Goal: Task Accomplishment & Management: Complete application form

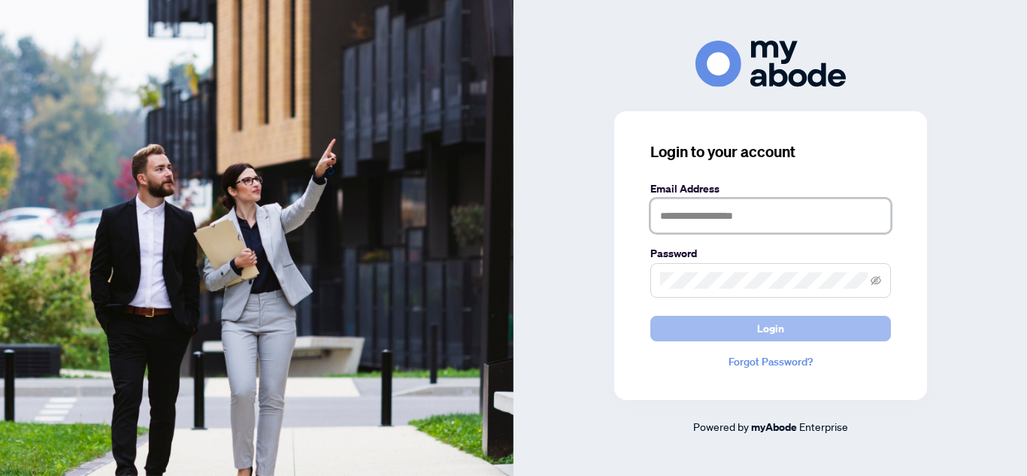
type input "**********"
click at [793, 328] on button "Login" at bounding box center [771, 329] width 241 height 26
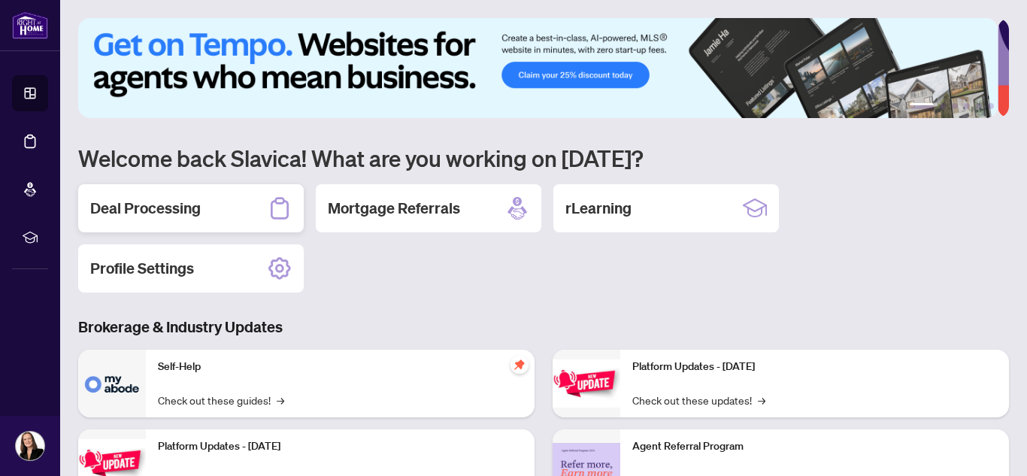
click at [205, 203] on div "Deal Processing" at bounding box center [191, 208] width 226 height 48
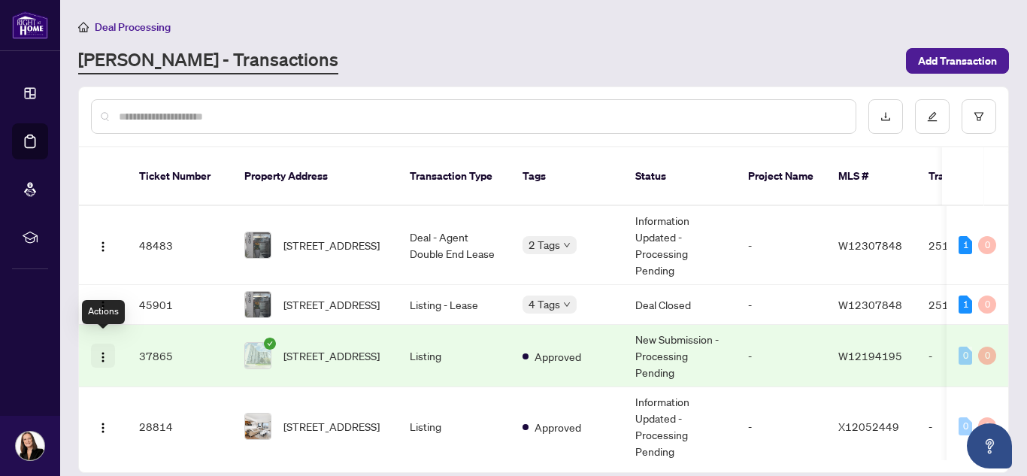
click at [100, 351] on img "button" at bounding box center [103, 357] width 12 height 12
click at [365, 347] on span "[STREET_ADDRESS]" at bounding box center [332, 355] width 96 height 17
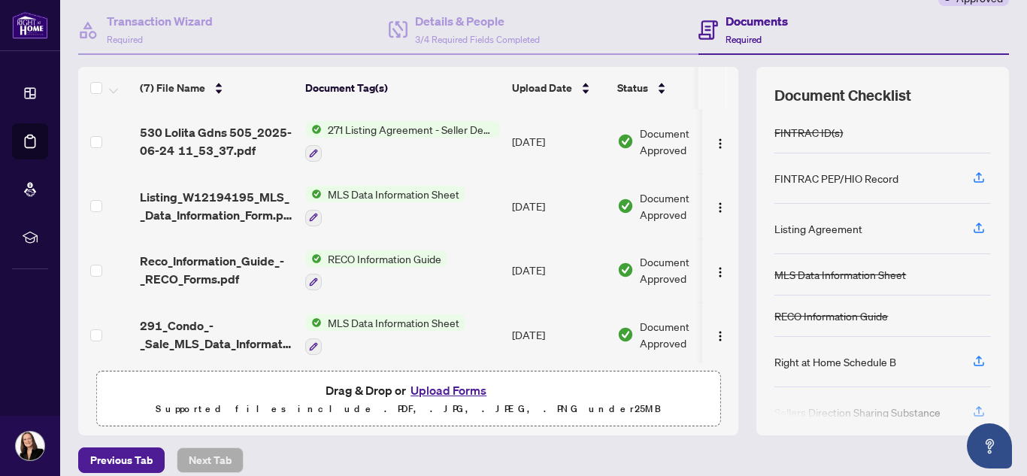
scroll to position [154, 0]
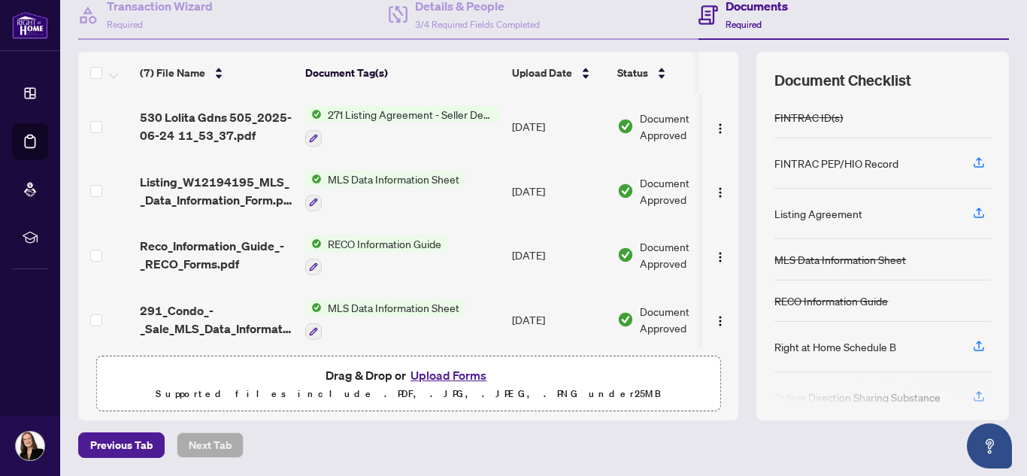
click at [471, 375] on button "Upload Forms" at bounding box center [448, 376] width 85 height 20
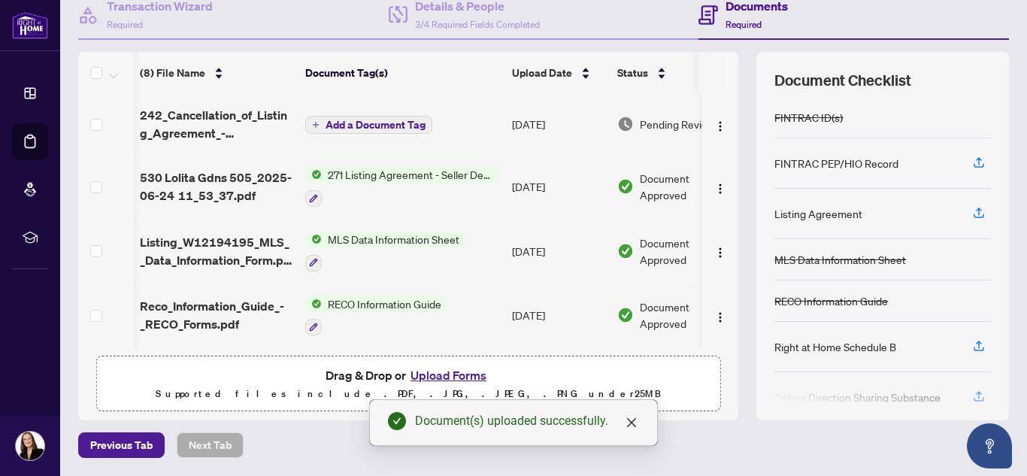
scroll to position [0, 52]
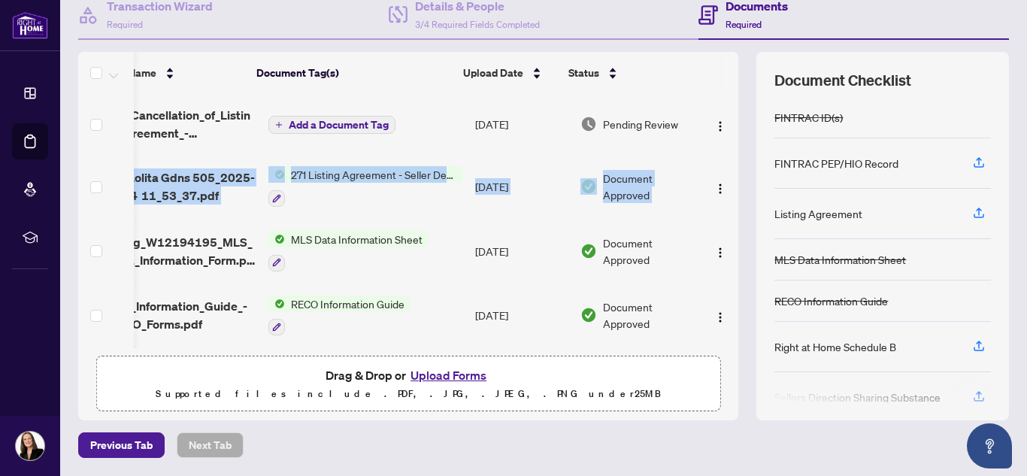
drag, startPoint x: 723, startPoint y: 154, endPoint x: 722, endPoint y: 124, distance: 30.1
click at [722, 124] on tbody "(8) File Name Document Tag(s) Upload Date Status 242_Cancellation_of_Listing_Ag…" at bounding box center [389, 349] width 697 height 511
click at [350, 128] on span "Add a Document Tag" at bounding box center [339, 125] width 100 height 11
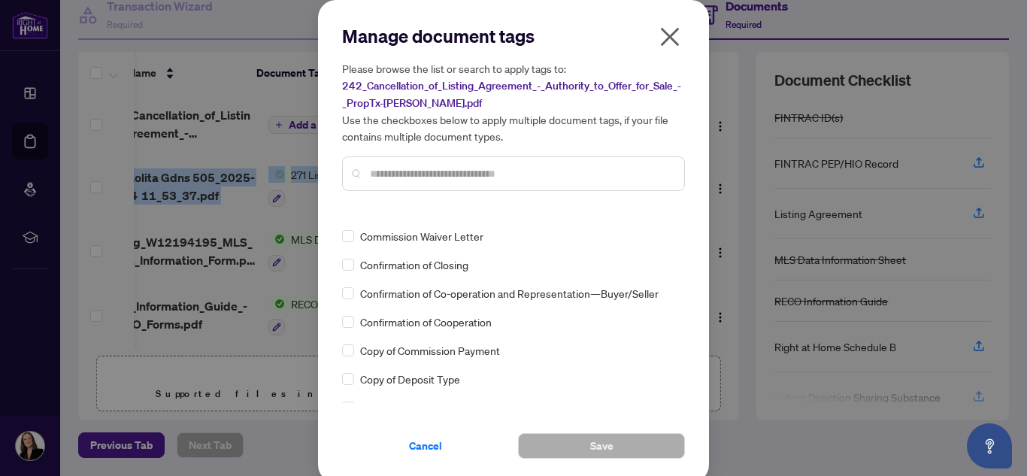
scroll to position [1151, 0]
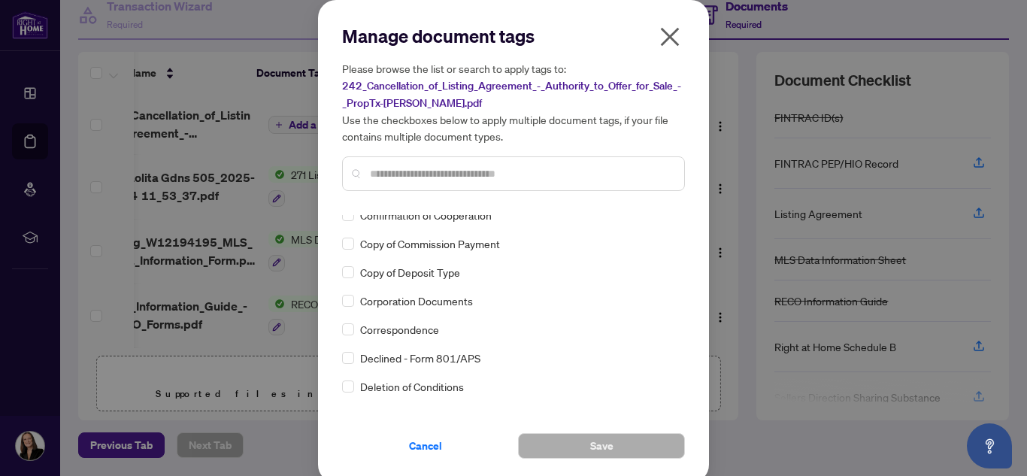
click at [455, 172] on input "text" at bounding box center [521, 173] width 302 height 17
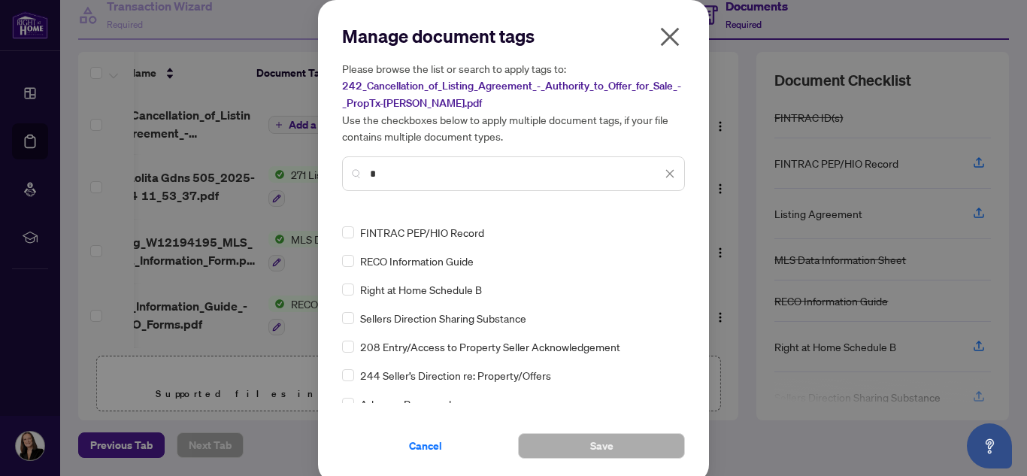
scroll to position [0, 0]
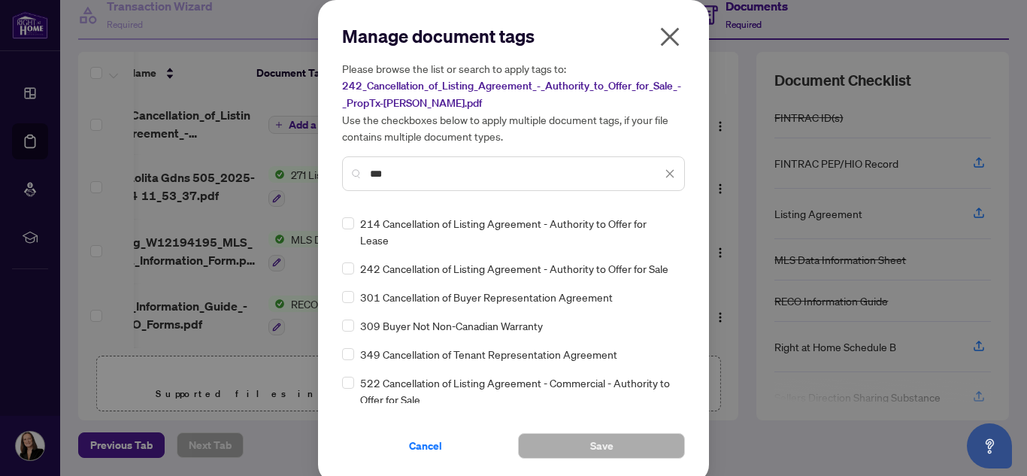
type input "***"
click at [544, 260] on span "242 Cancellation of Listing Agreement - Authority to Offer for Sale" at bounding box center [514, 268] width 308 height 17
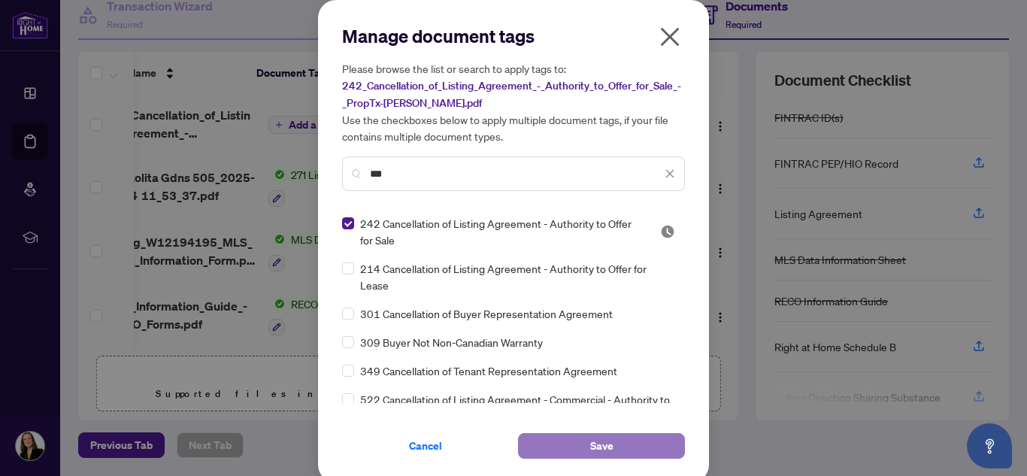
click at [639, 439] on button "Save" at bounding box center [601, 446] width 167 height 26
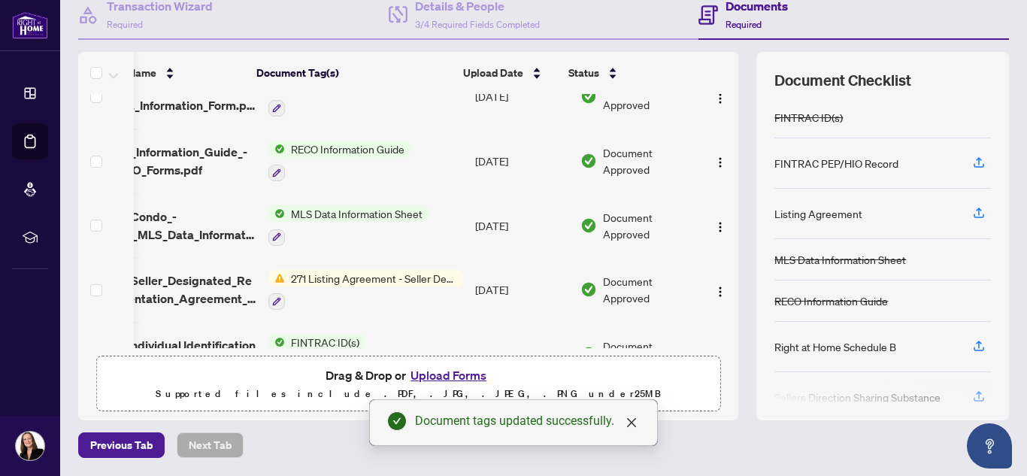
scroll to position [166, 52]
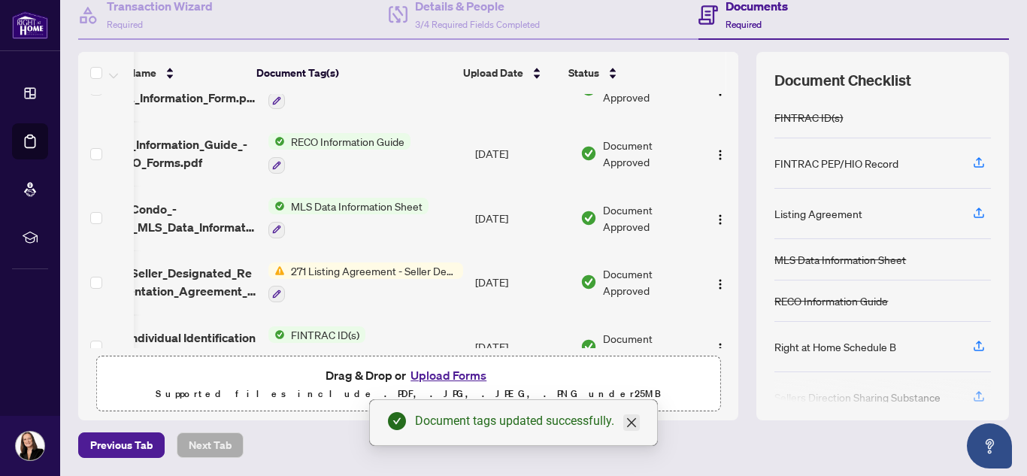
click at [634, 424] on icon "close" at bounding box center [631, 422] width 9 height 9
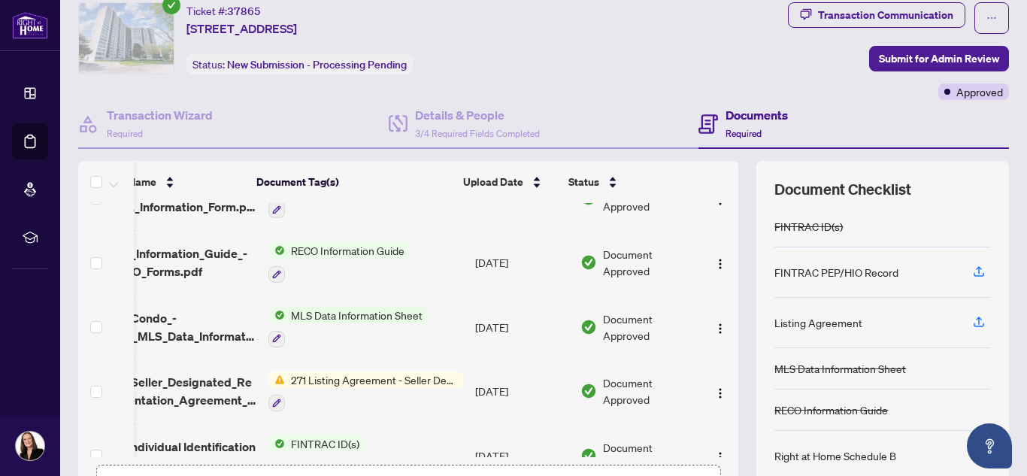
scroll to position [42, 0]
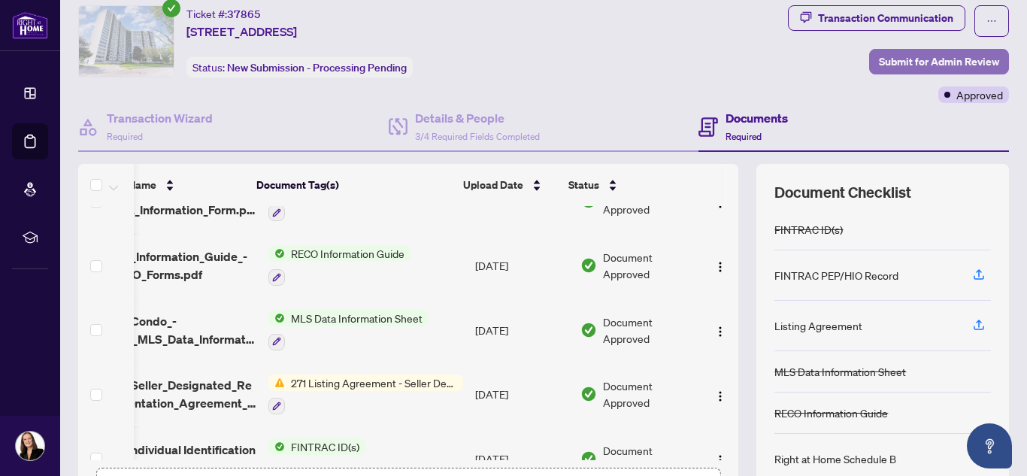
click at [886, 67] on span "Submit for Admin Review" at bounding box center [939, 62] width 120 height 24
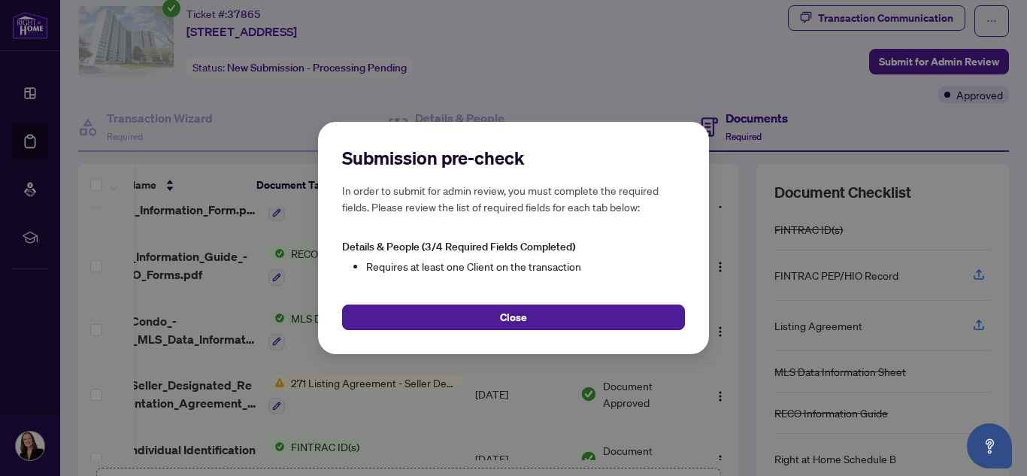
click at [886, 68] on div "Submission pre-check In order to submit for admin review, you must complete the…" at bounding box center [513, 238] width 1027 height 476
drag, startPoint x: 725, startPoint y: 321, endPoint x: 723, endPoint y: 374, distance: 52.7
click at [723, 374] on div "Submission pre-check In order to submit for admin review, you must complete the…" at bounding box center [513, 238] width 1027 height 476
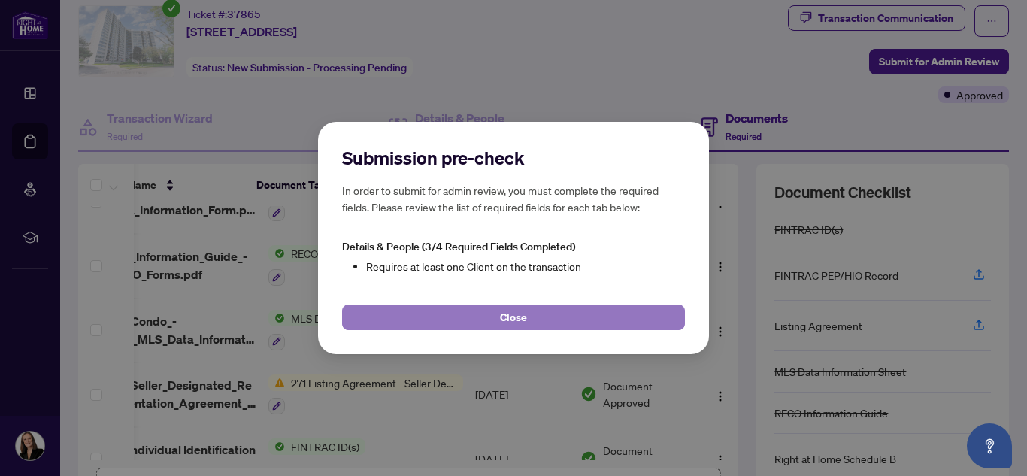
click at [609, 314] on button "Close" at bounding box center [513, 318] width 343 height 26
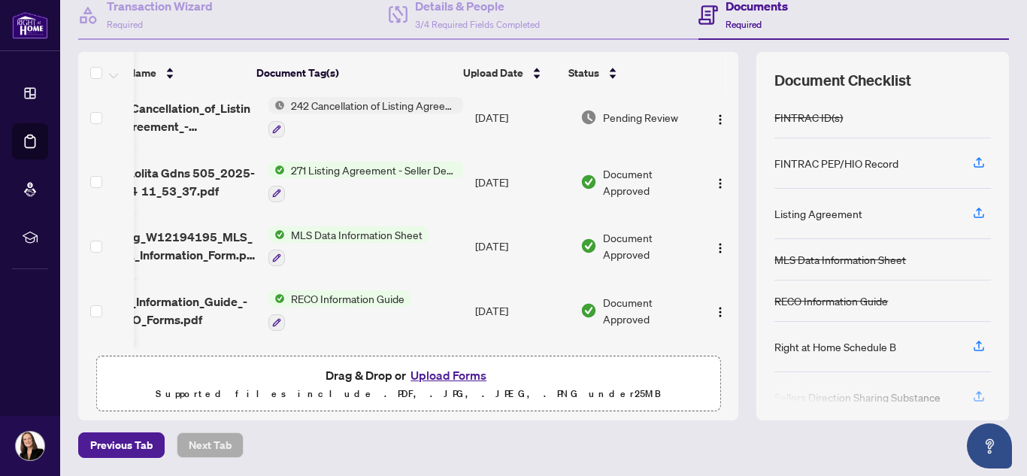
scroll to position [0, 52]
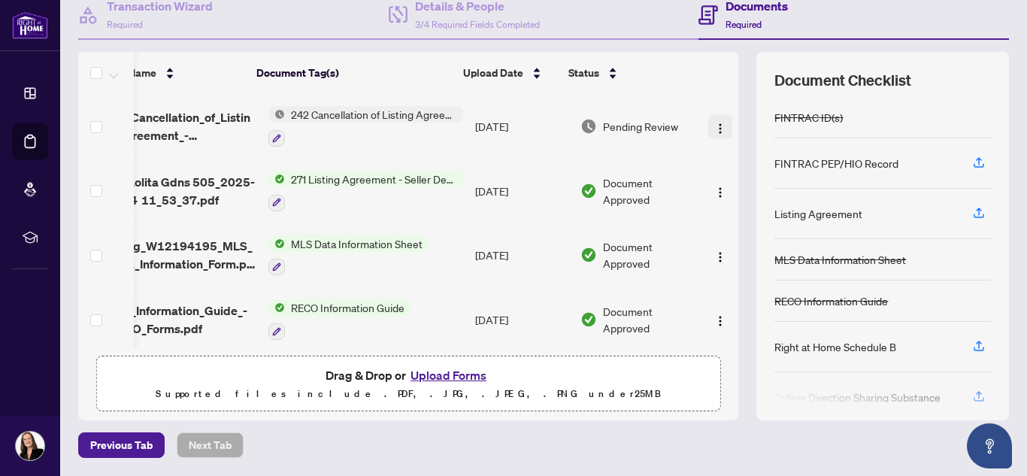
click at [714, 125] on img "button" at bounding box center [720, 129] width 12 height 12
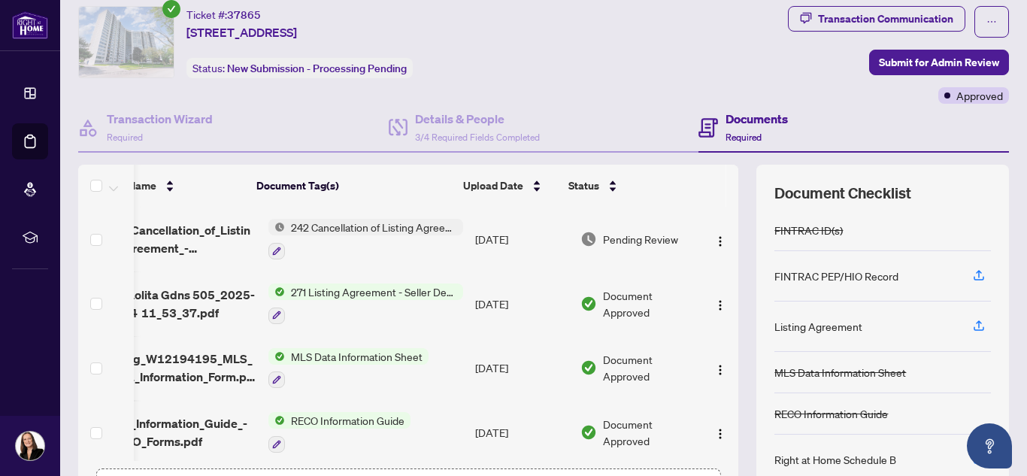
scroll to position [35, 0]
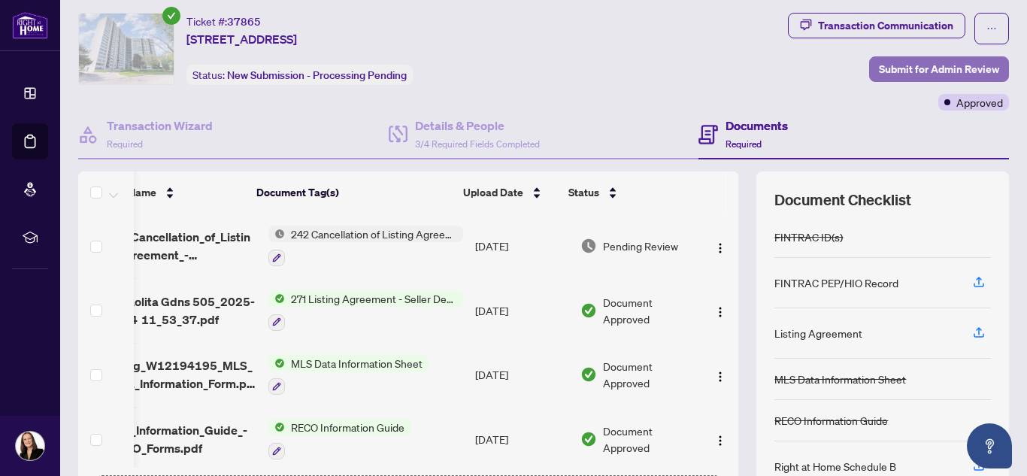
click at [897, 68] on span "Submit for Admin Review" at bounding box center [939, 69] width 120 height 24
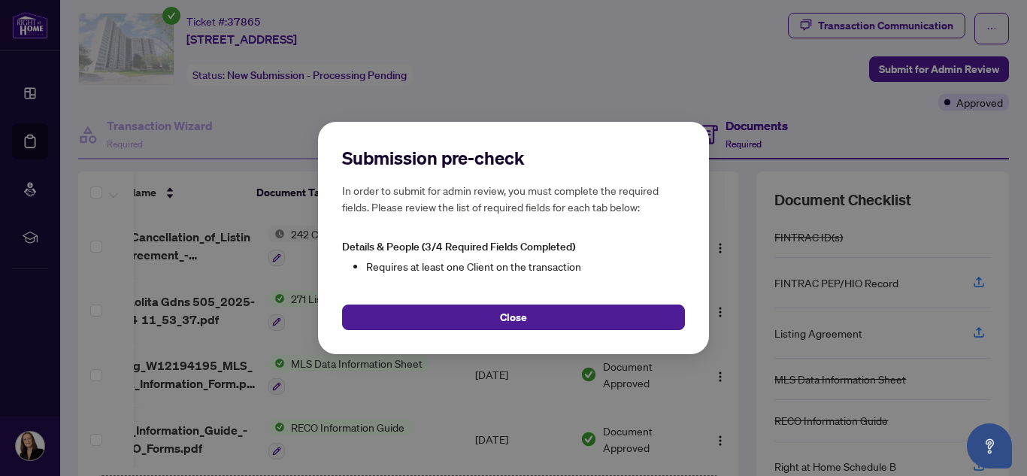
drag, startPoint x: 723, startPoint y: 275, endPoint x: 717, endPoint y: 193, distance: 82.1
click at [717, 193] on div "Submission pre-check In order to submit for admin review, you must complete the…" at bounding box center [513, 238] width 1027 height 476
drag, startPoint x: 1027, startPoint y: 186, endPoint x: 1024, endPoint y: 135, distance: 50.5
click at [1024, 135] on div "Submission pre-check In order to submit for admin review, you must complete the…" at bounding box center [513, 238] width 1027 height 476
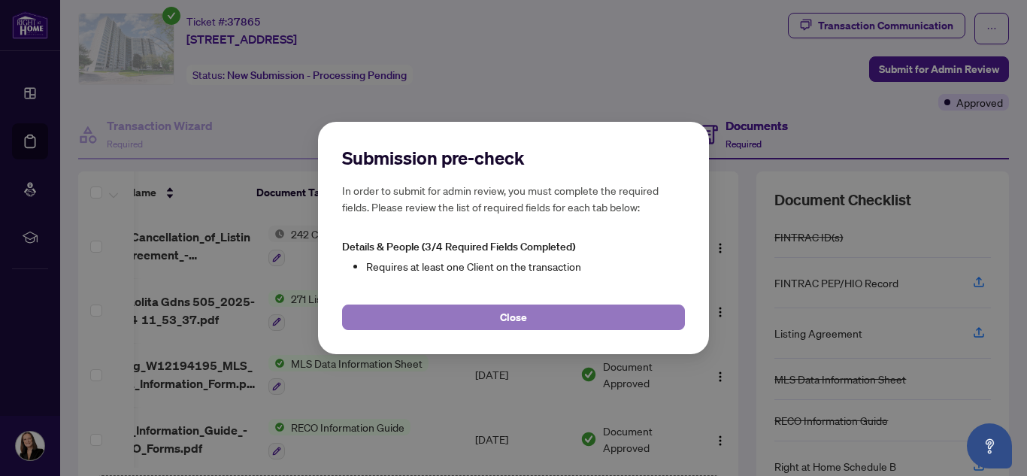
click at [452, 314] on button "Close" at bounding box center [513, 318] width 343 height 26
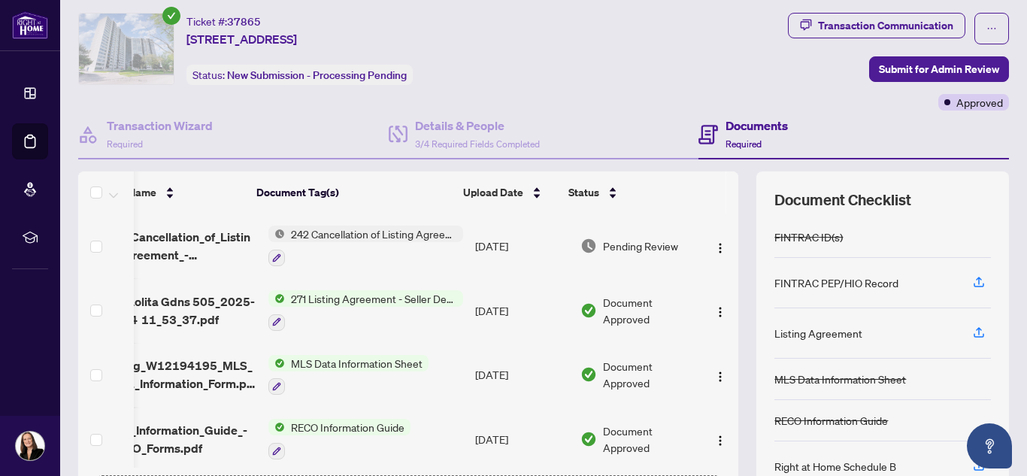
scroll to position [0, 0]
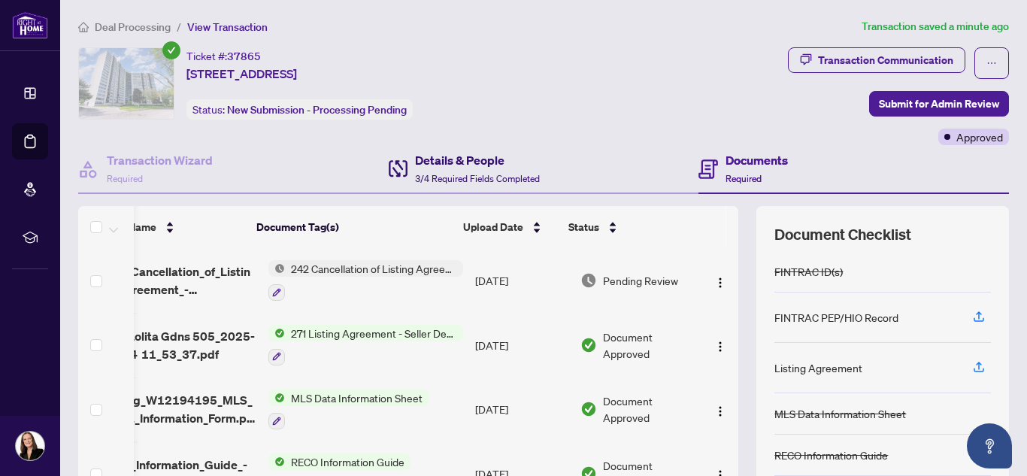
click at [447, 173] on span "3/4 Required Fields Completed" at bounding box center [477, 178] width 125 height 11
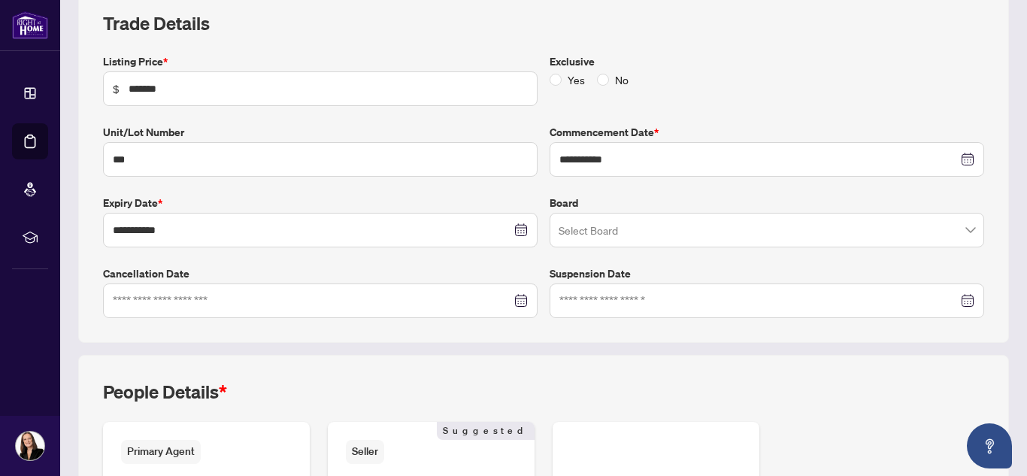
scroll to position [226, 0]
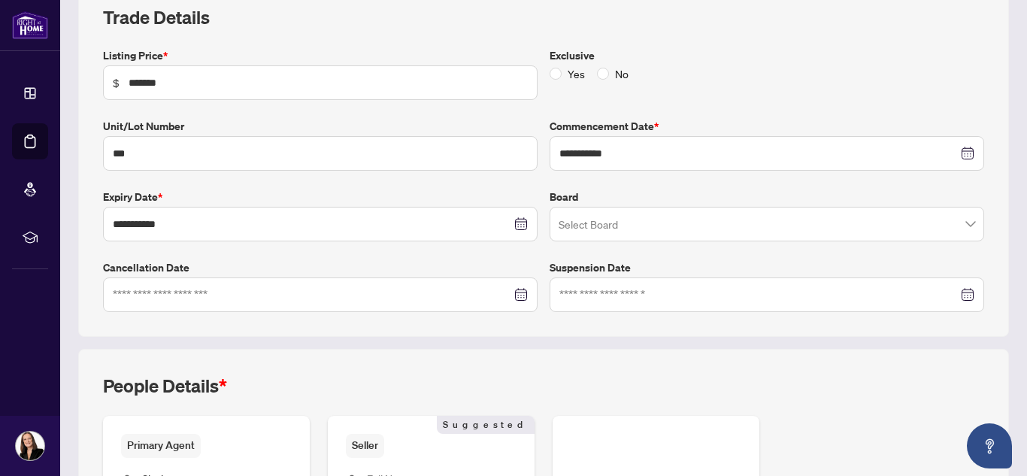
click at [513, 296] on div at bounding box center [320, 295] width 415 height 17
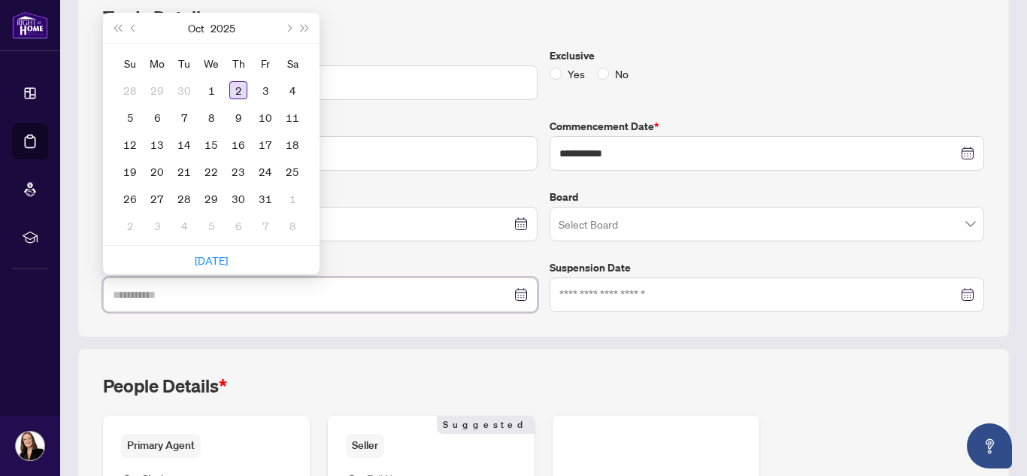
type input "**********"
click at [238, 86] on div "2" at bounding box center [238, 90] width 18 height 18
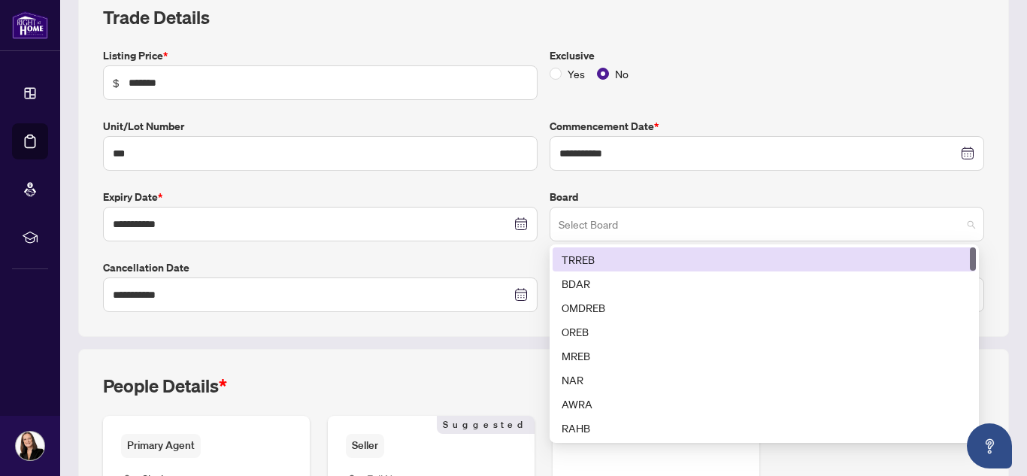
click at [960, 225] on span at bounding box center [767, 224] width 417 height 29
click at [828, 265] on div "TRREB" at bounding box center [764, 259] width 405 height 17
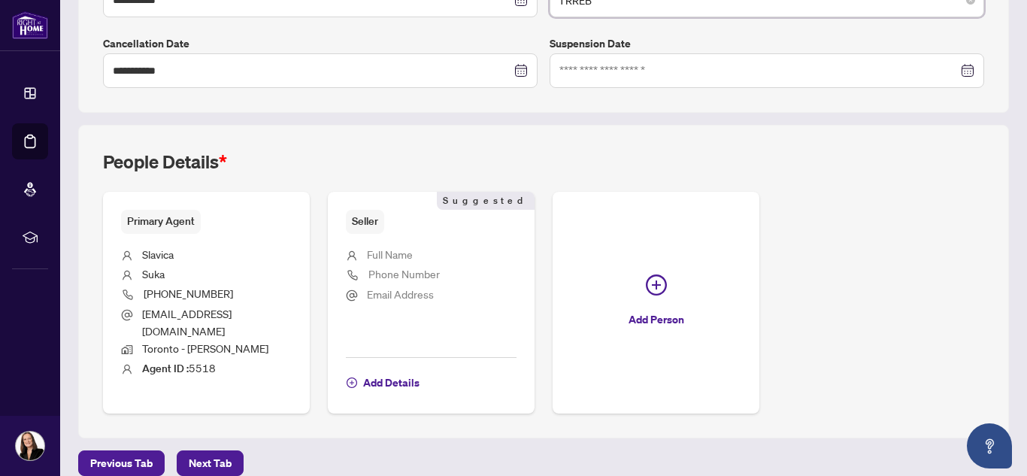
scroll to position [453, 0]
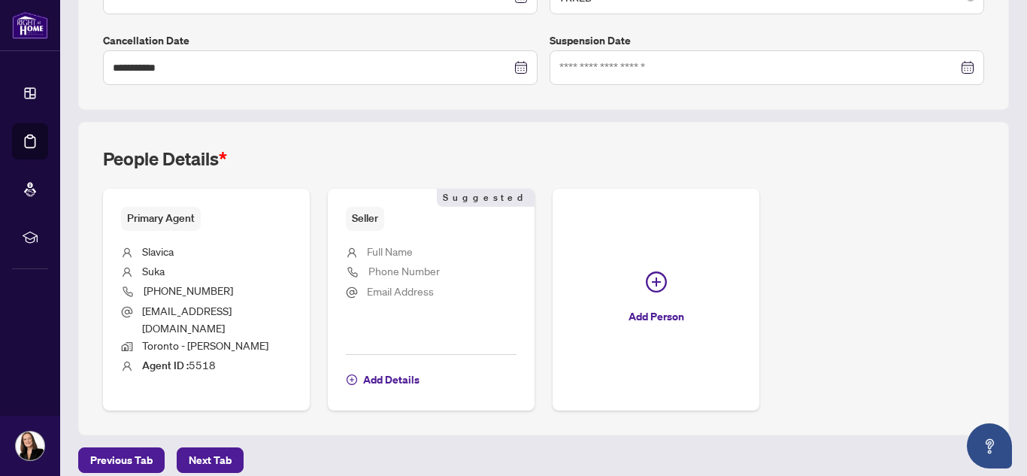
click at [372, 250] on span "Full Name" at bounding box center [390, 251] width 46 height 14
click at [382, 368] on span "Add Details" at bounding box center [391, 380] width 56 height 24
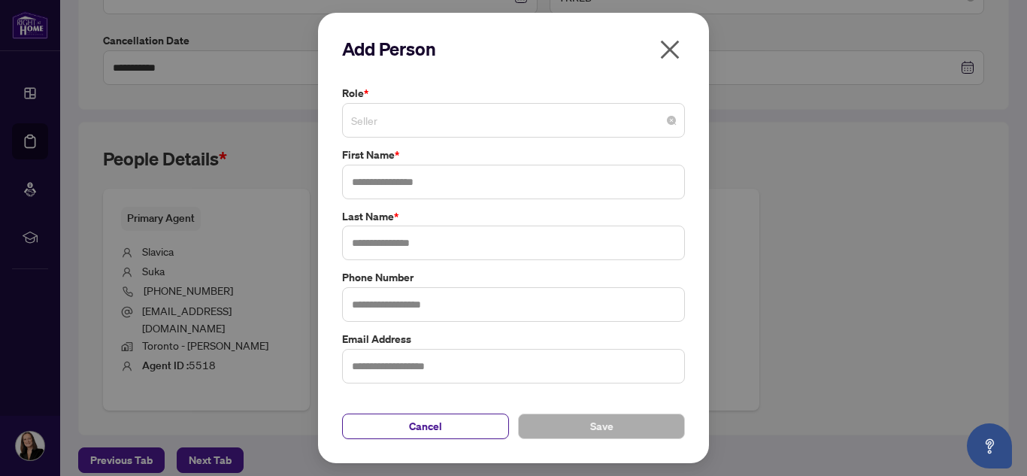
click at [472, 118] on span "Seller" at bounding box center [513, 120] width 325 height 29
click at [461, 184] on input "text" at bounding box center [513, 182] width 343 height 35
type input "*****"
click at [446, 242] on input "text" at bounding box center [513, 243] width 343 height 35
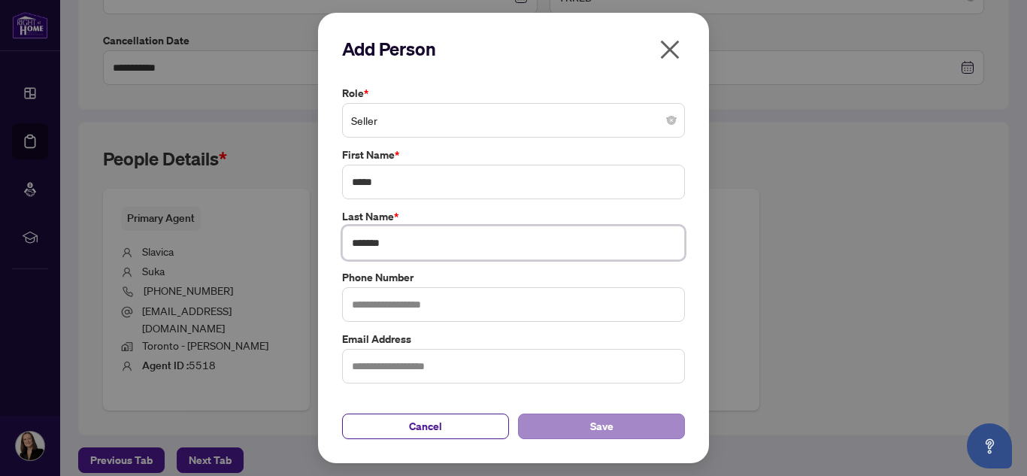
type input "*******"
click at [602, 433] on span "Save" at bounding box center [601, 426] width 23 height 24
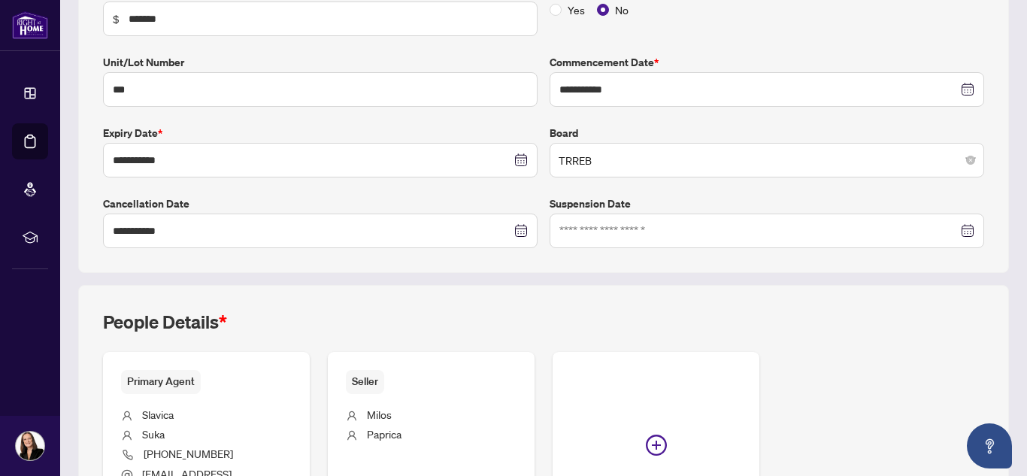
scroll to position [0, 0]
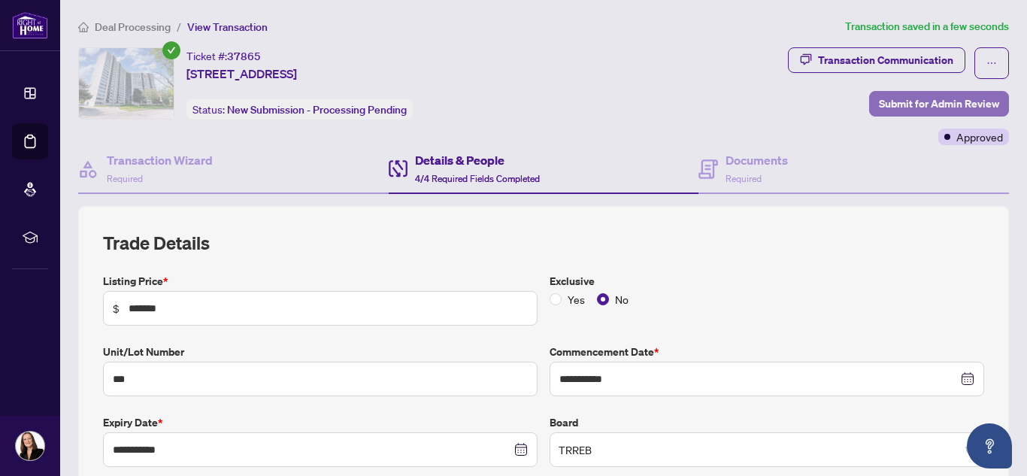
click at [887, 111] on span "Submit for Admin Review" at bounding box center [939, 104] width 120 height 24
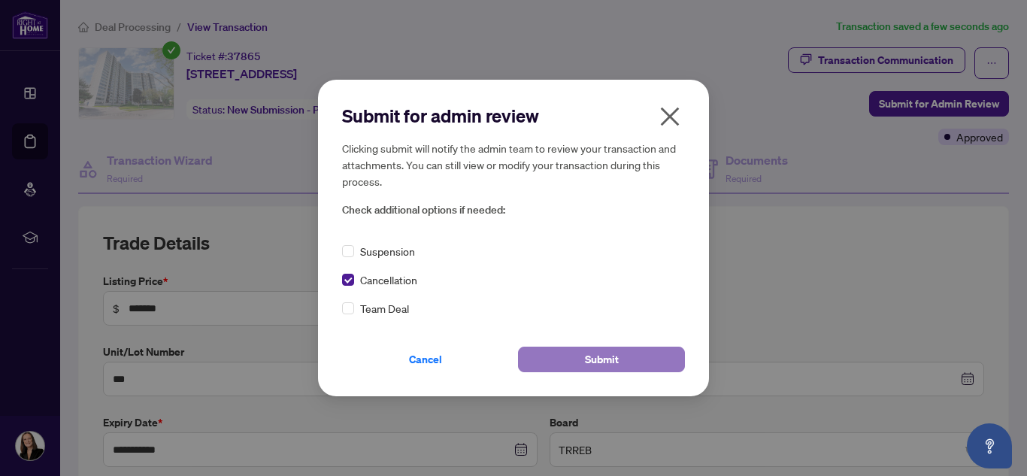
click at [596, 362] on span "Submit" at bounding box center [602, 359] width 34 height 24
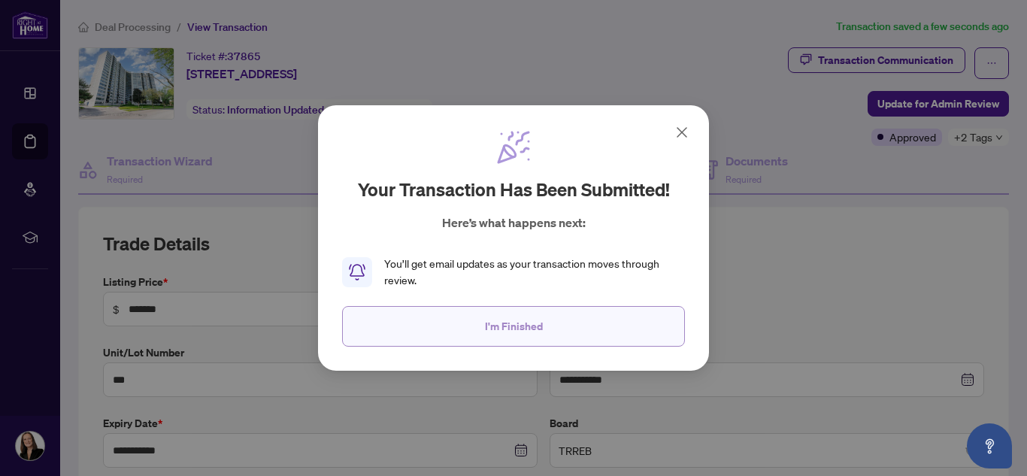
click at [527, 325] on span "I'm Finished" at bounding box center [514, 326] width 58 height 24
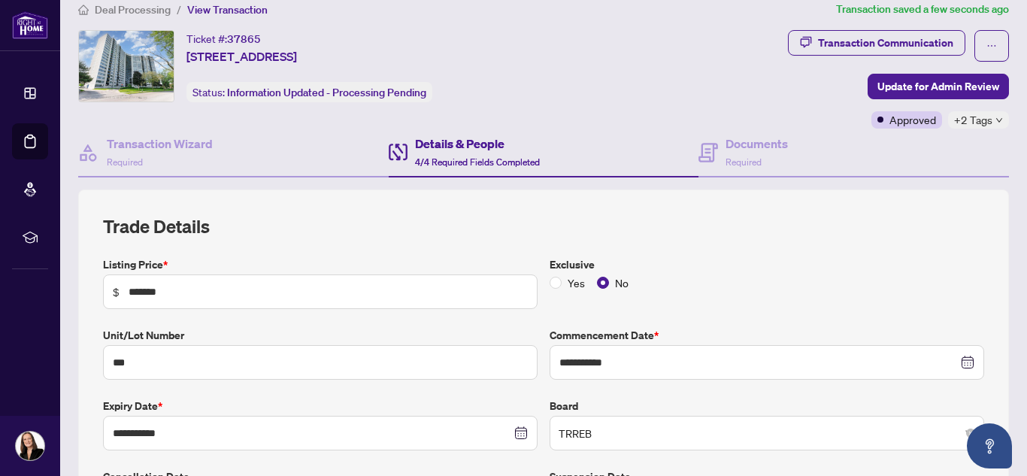
scroll to position [19, 0]
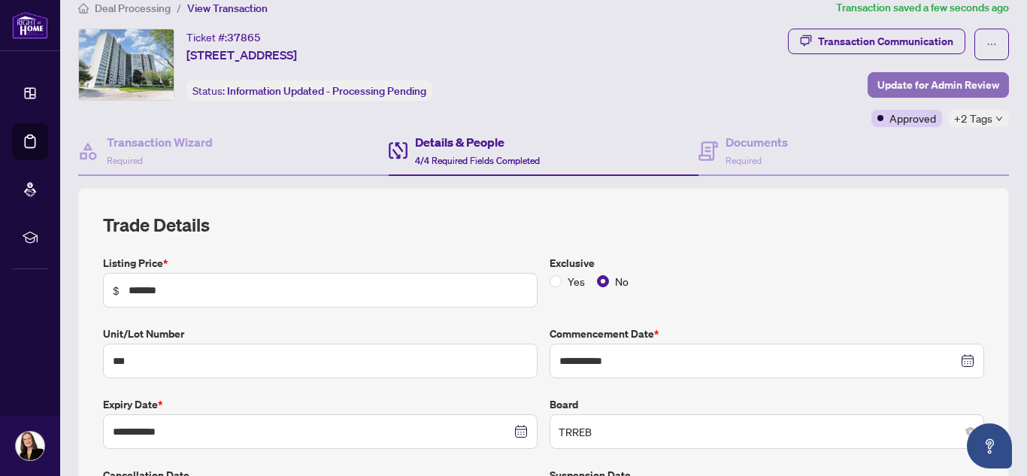
click at [916, 82] on span "Update for Admin Review" at bounding box center [939, 85] width 122 height 24
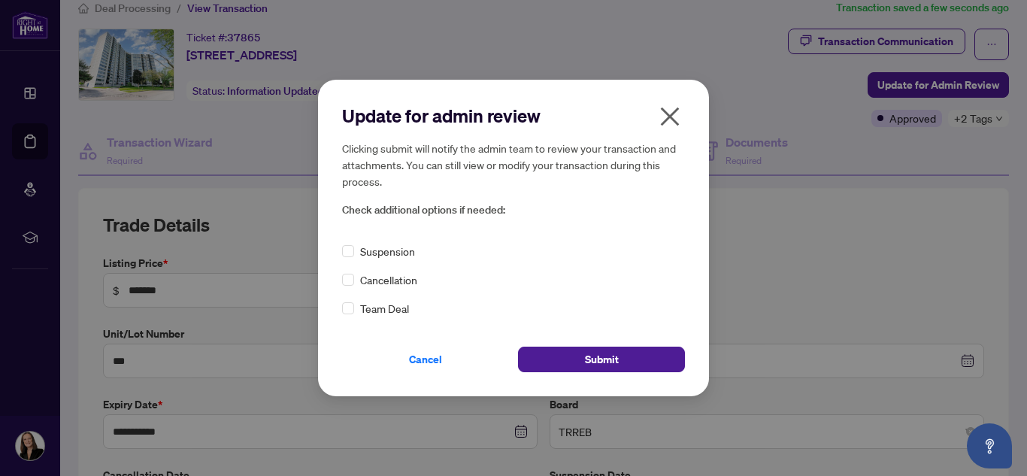
click at [674, 114] on icon "close" at bounding box center [670, 117] width 24 height 24
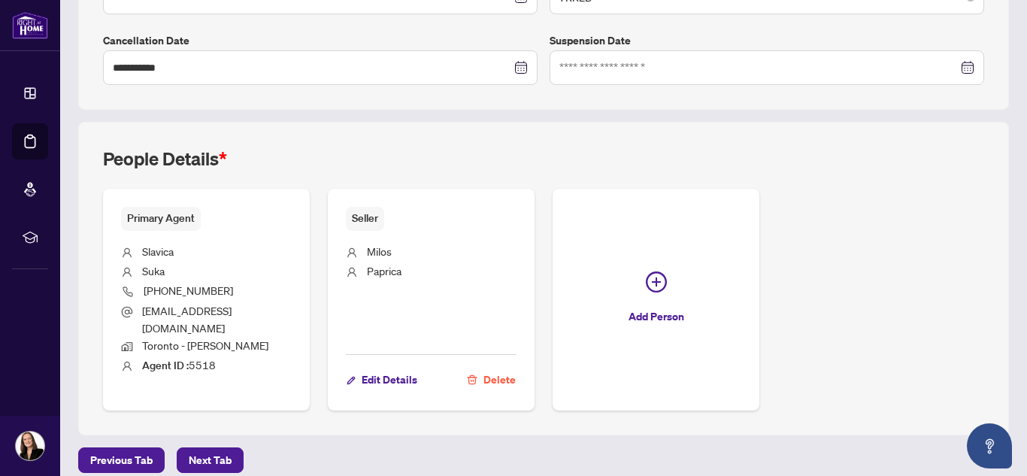
scroll to position [0, 0]
